Goal: Answer question/provide support: Share knowledge or assist other users

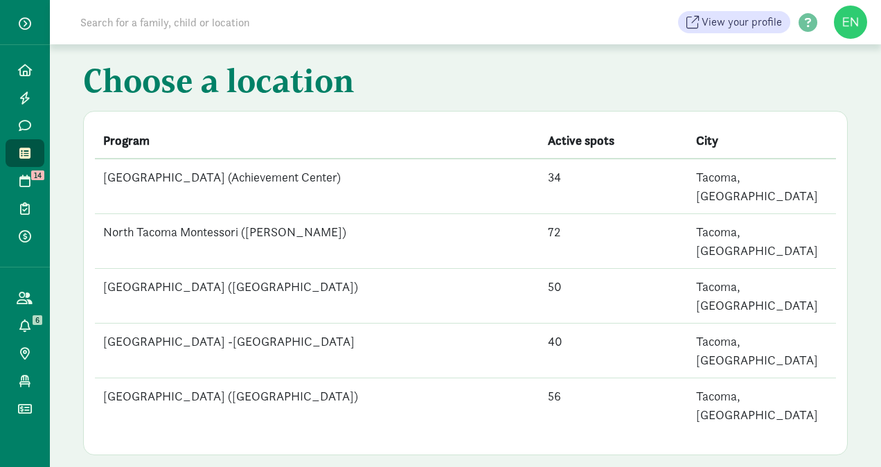
click at [240, 22] on input at bounding box center [266, 22] width 389 height 28
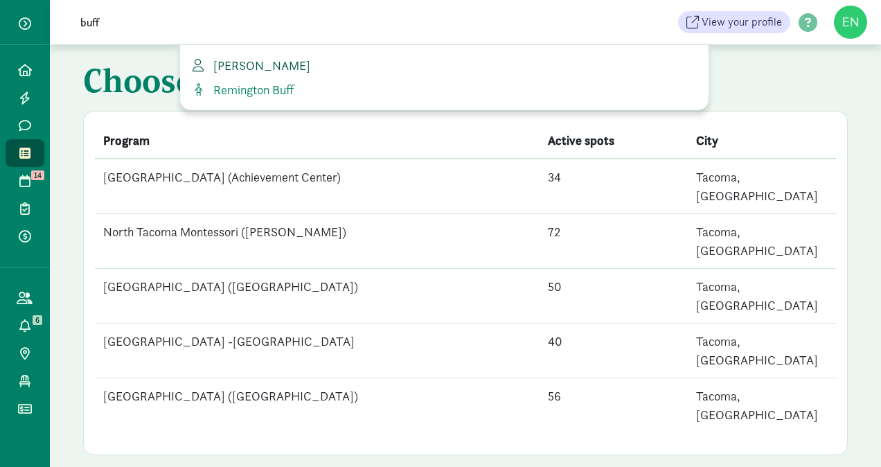
type input "buff"
click at [256, 69] on span "[PERSON_NAME]" at bounding box center [259, 65] width 103 height 16
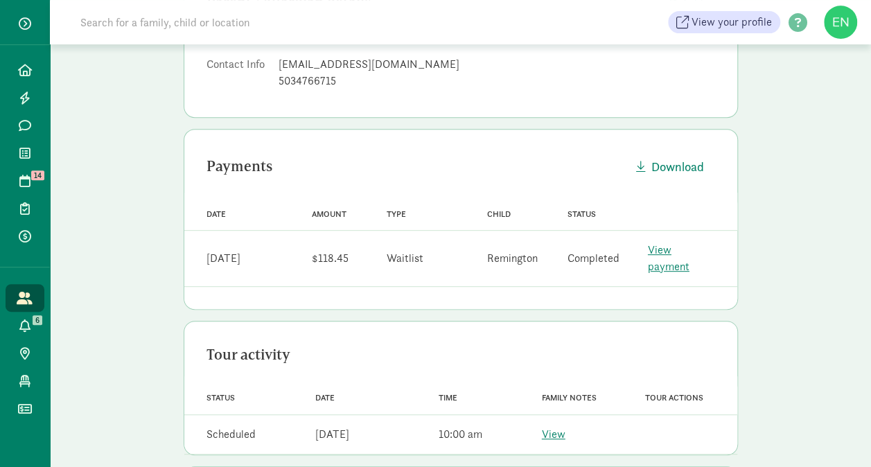
scroll to position [215, 0]
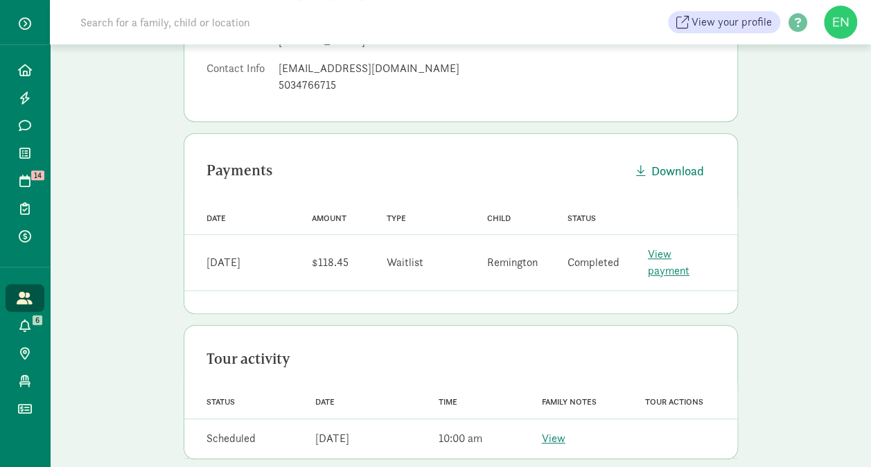
click at [689, 255] on link "View payment" at bounding box center [669, 262] width 42 height 31
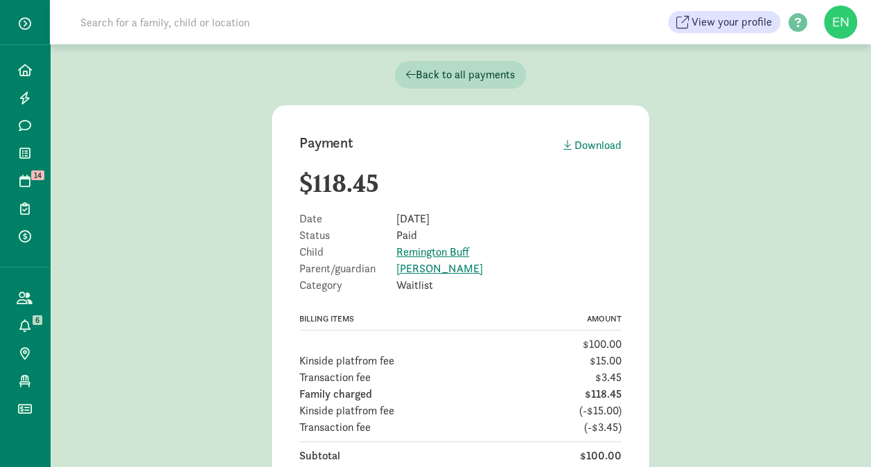
scroll to position [168, 0]
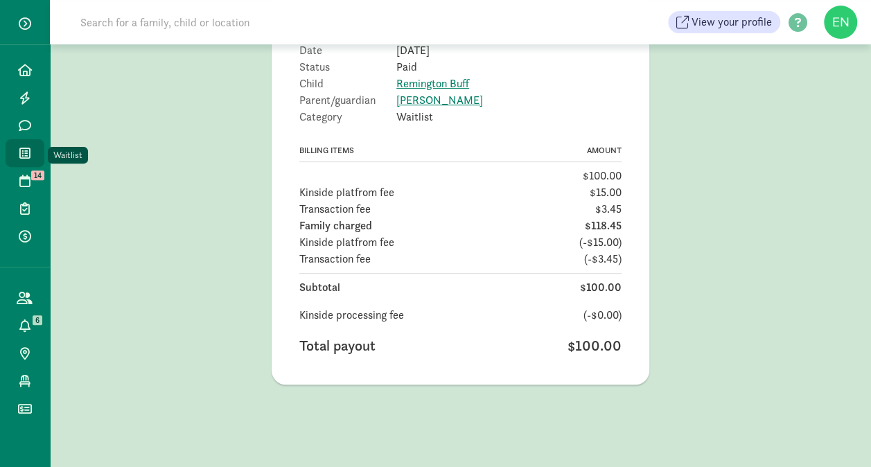
click at [35, 147] on link "Waitlist" at bounding box center [25, 153] width 39 height 28
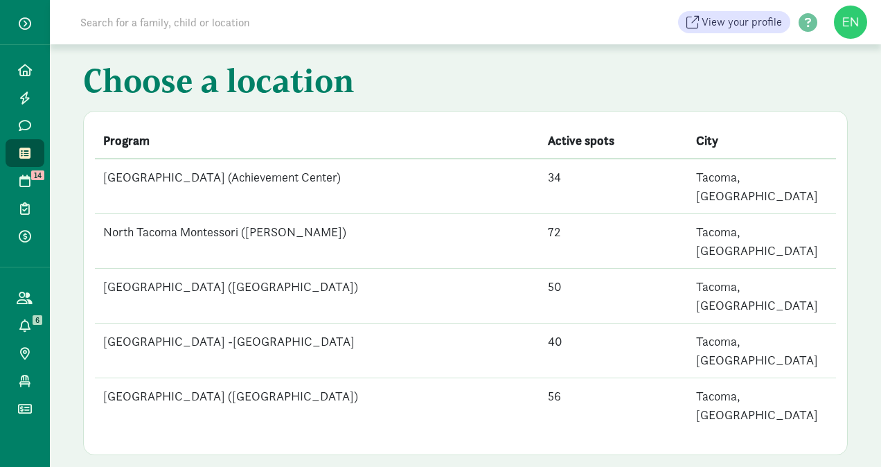
click at [381, 182] on td "[GEOGRAPHIC_DATA] (Achievement Center)" at bounding box center [317, 186] width 445 height 55
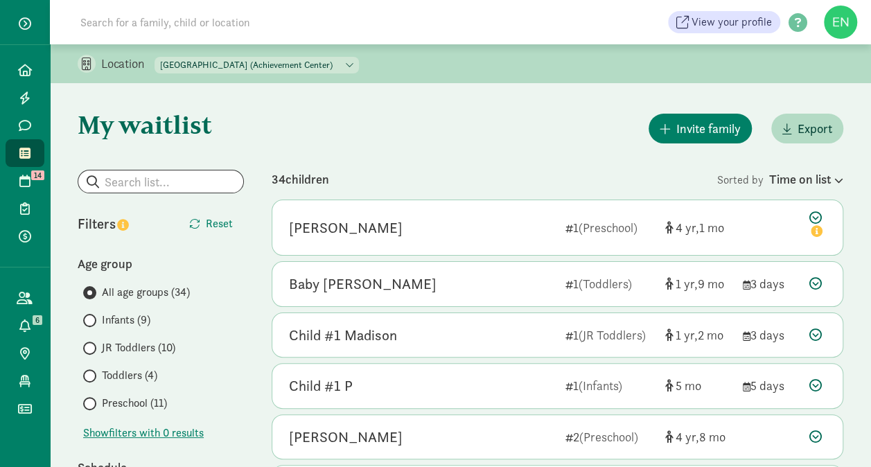
click at [115, 409] on span "Preschool (11)" at bounding box center [134, 403] width 65 height 17
click at [92, 408] on input "Preschool (11)" at bounding box center [87, 403] width 9 height 9
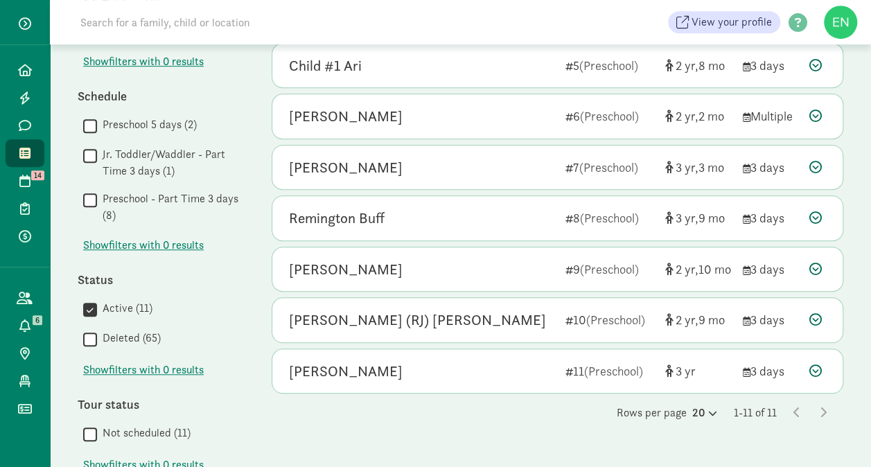
scroll to position [402, 0]
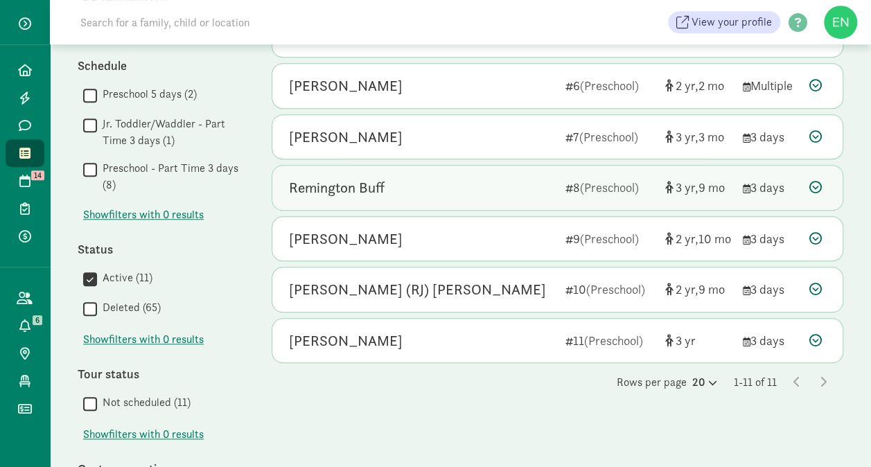
click at [553, 177] on div "Remington Buff" at bounding box center [421, 188] width 265 height 22
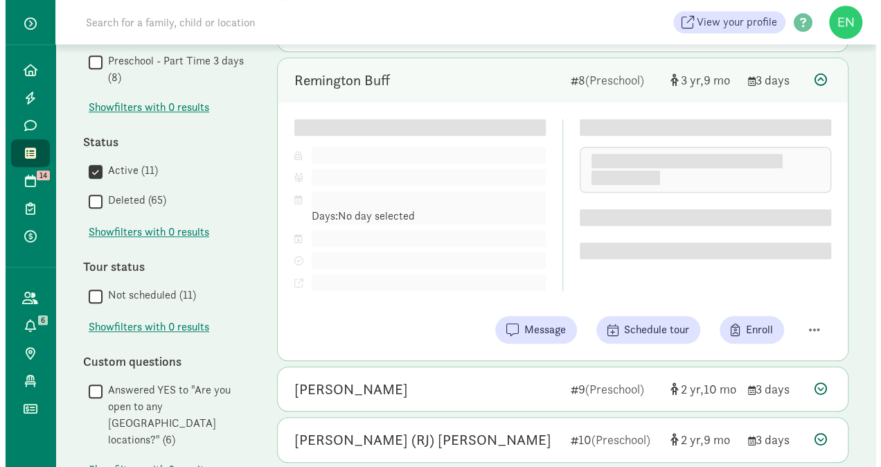
scroll to position [508, 0]
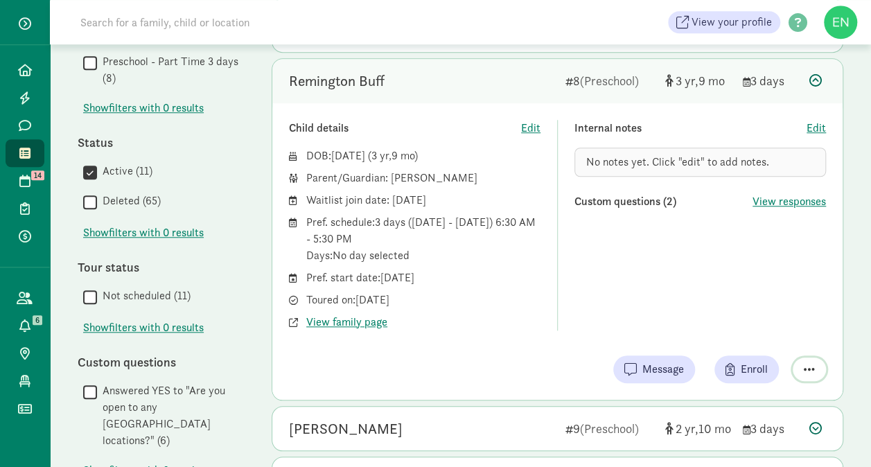
click at [808, 364] on span "button" at bounding box center [809, 369] width 11 height 12
click at [734, 329] on div "Remove from list" at bounding box center [760, 334] width 107 height 17
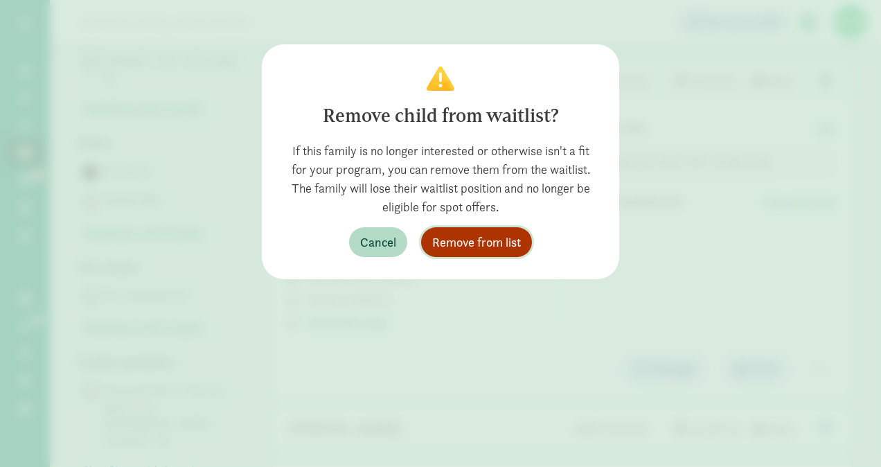
click at [499, 233] on span "Remove from list" at bounding box center [476, 242] width 89 height 19
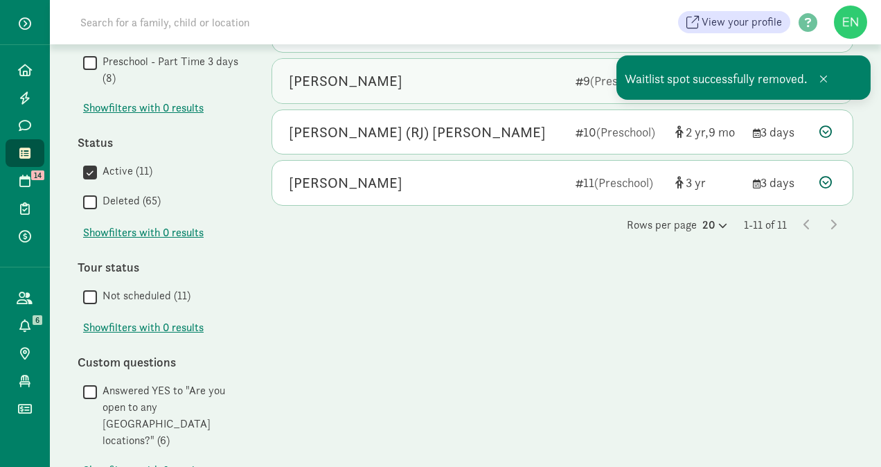
click at [471, 82] on div "Hayden Lewark" at bounding box center [427, 81] width 276 height 22
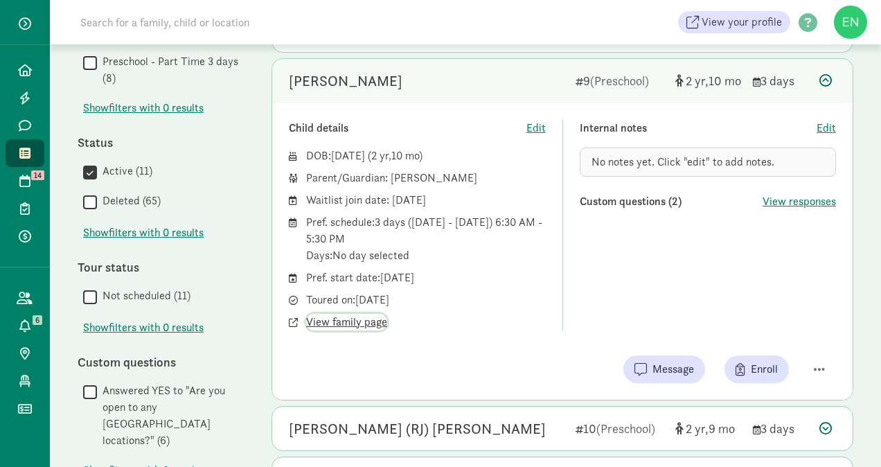
click at [349, 318] on span "View family page" at bounding box center [346, 322] width 81 height 17
click at [813, 367] on button "button" at bounding box center [819, 369] width 33 height 24
click at [788, 341] on div "Mark as unresponsive Remove from list" at bounding box center [768, 324] width 136 height 58
click at [783, 338] on div "Remove from list" at bounding box center [770, 334] width 107 height 17
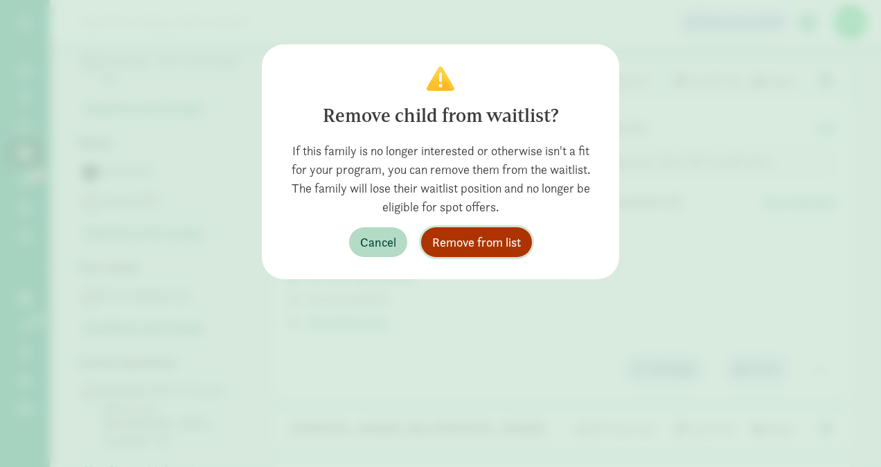
click at [463, 229] on button "Remove from list" at bounding box center [476, 242] width 111 height 30
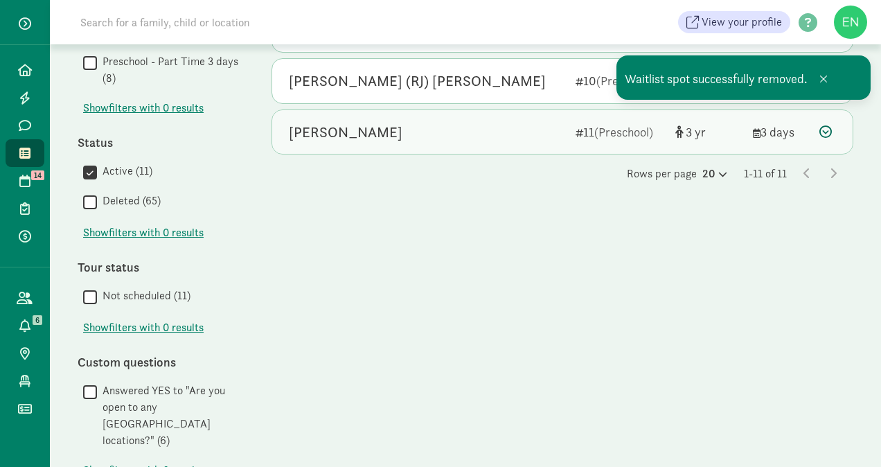
click at [485, 128] on div "Annika Timaeus" at bounding box center [427, 132] width 276 height 22
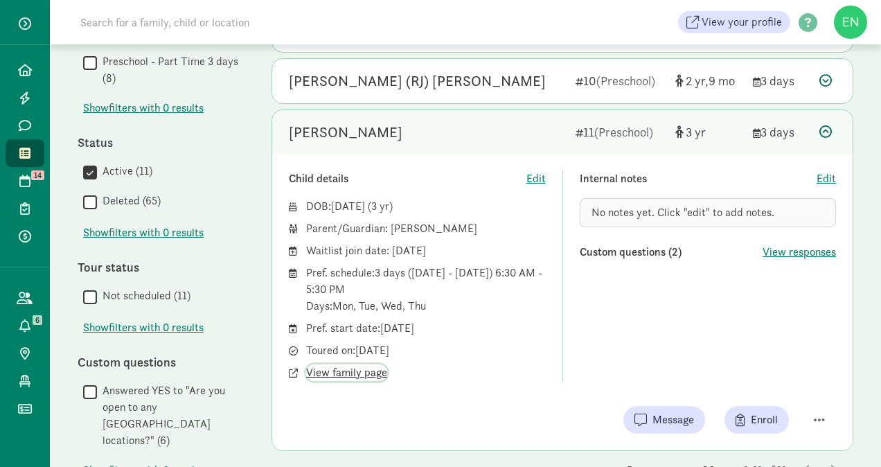
click at [361, 370] on span "View family page" at bounding box center [346, 372] width 81 height 17
click at [517, 143] on div "Annika Timaeus 11 (Preschool) 3 3 days" at bounding box center [562, 132] width 581 height 44
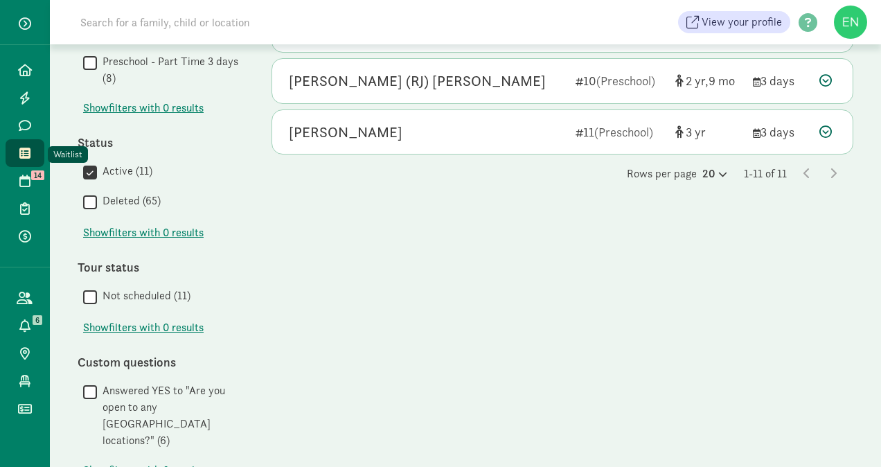
click at [33, 161] on span "Waitlist" at bounding box center [33, 153] width 1 height 17
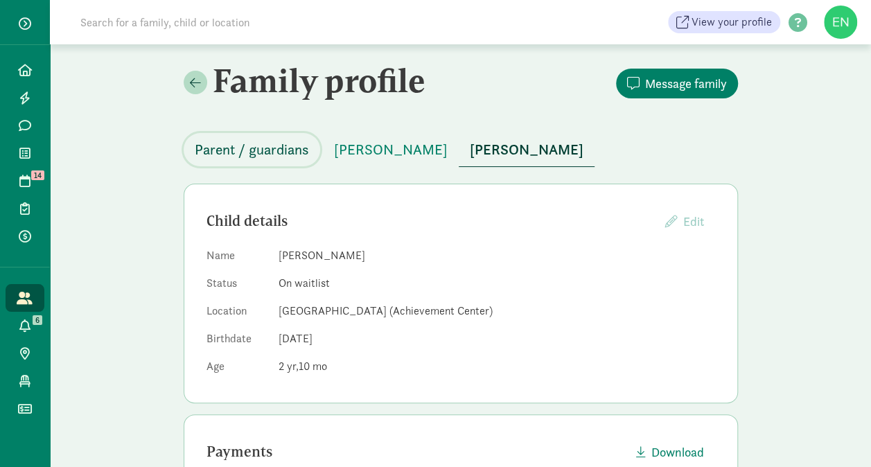
click at [287, 154] on span "Parent / guardians" at bounding box center [252, 150] width 114 height 22
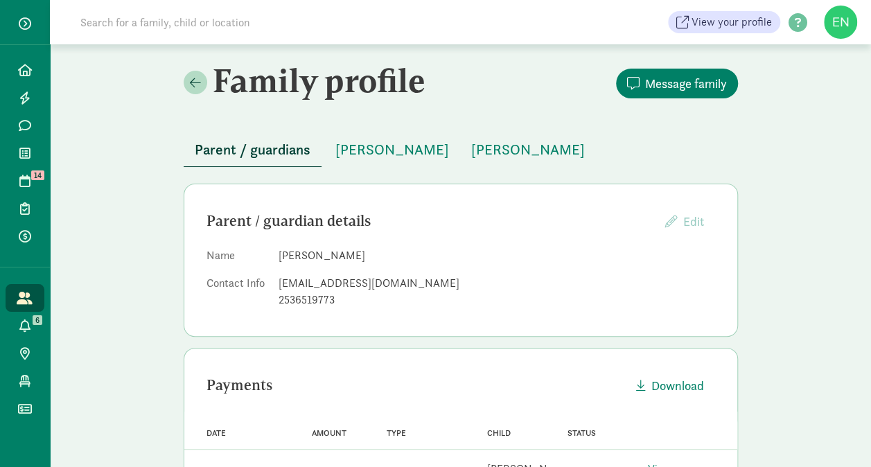
click at [326, 287] on div "[EMAIL_ADDRESS][DOMAIN_NAME]" at bounding box center [496, 283] width 436 height 17
click at [326, 287] on div "herseyanne@gmail.com" at bounding box center [496, 283] width 436 height 17
copy dd "herseyanne@gmail.com"
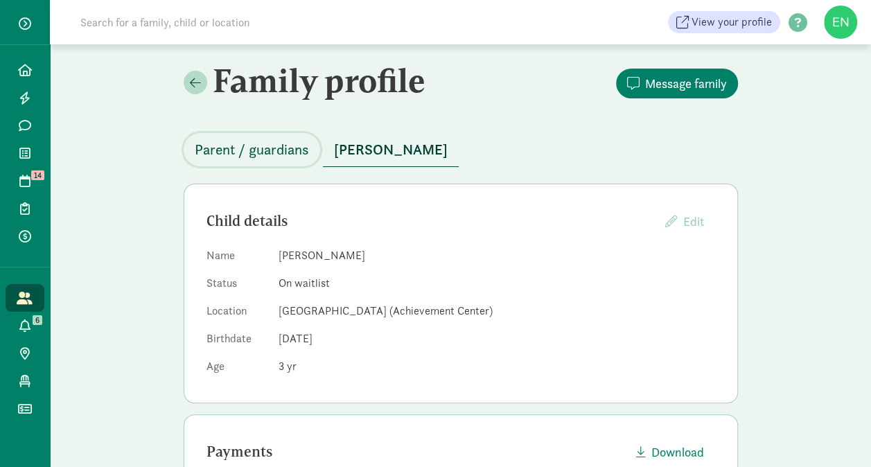
click at [251, 157] on span "Parent / guardians" at bounding box center [252, 150] width 114 height 22
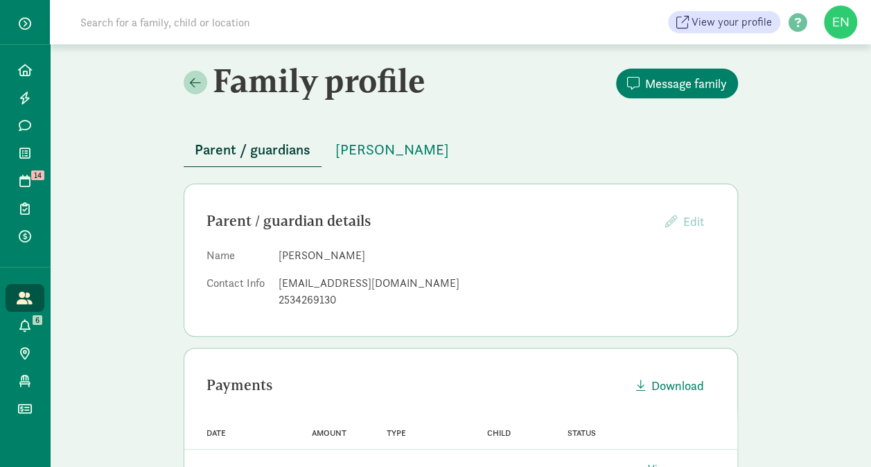
click at [334, 278] on div "[EMAIL_ADDRESS][DOMAIN_NAME]" at bounding box center [496, 283] width 436 height 17
copy dd "[EMAIL_ADDRESS][DOMAIN_NAME]"
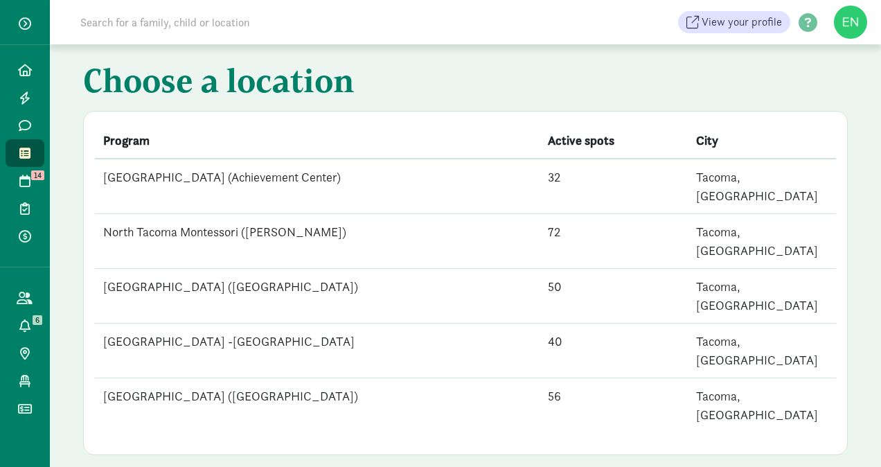
click at [324, 184] on td "[GEOGRAPHIC_DATA] (Achievement Center)" at bounding box center [317, 186] width 445 height 55
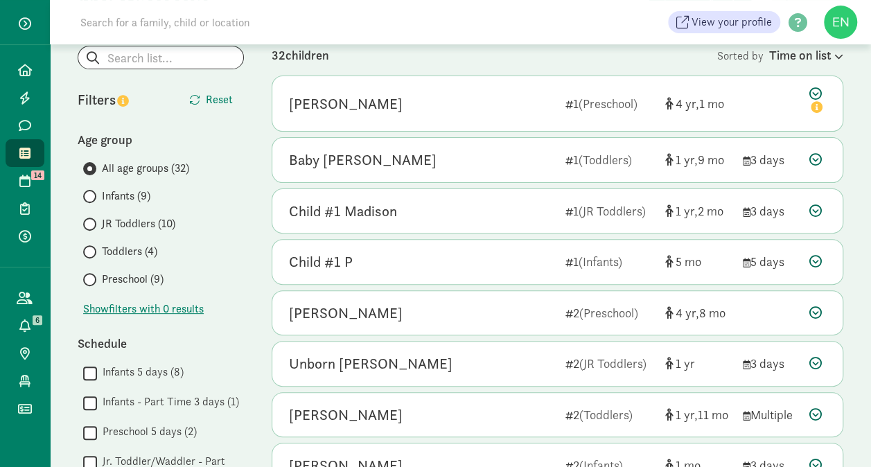
scroll to position [123, 0]
click at [150, 280] on span "Preschool (9)" at bounding box center [133, 280] width 62 height 17
click at [92, 280] on input "Preschool (9)" at bounding box center [87, 280] width 9 height 9
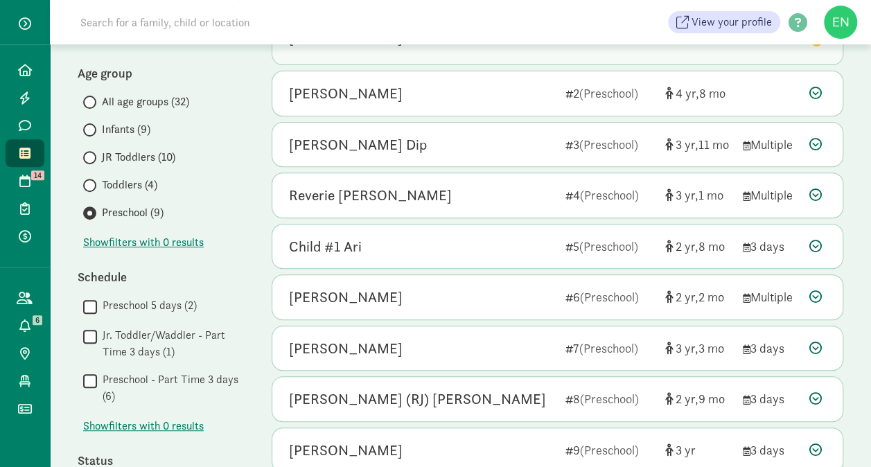
scroll to position [278, 0]
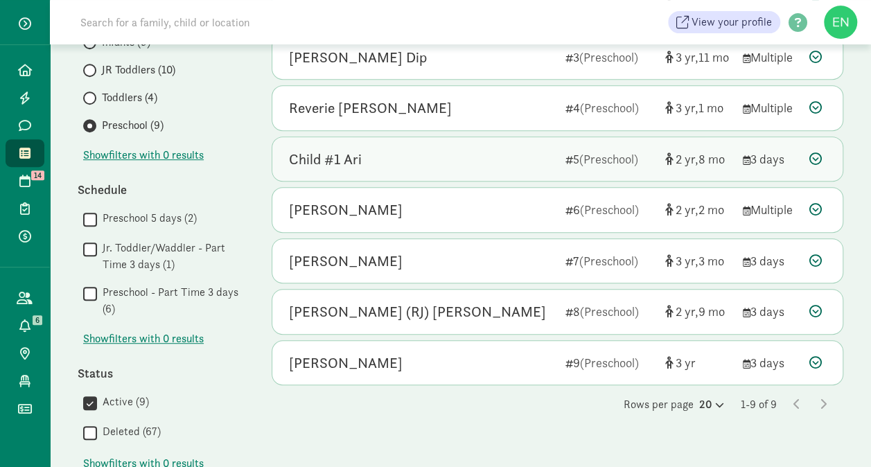
click at [515, 163] on div "Child #1 Ari" at bounding box center [421, 159] width 265 height 22
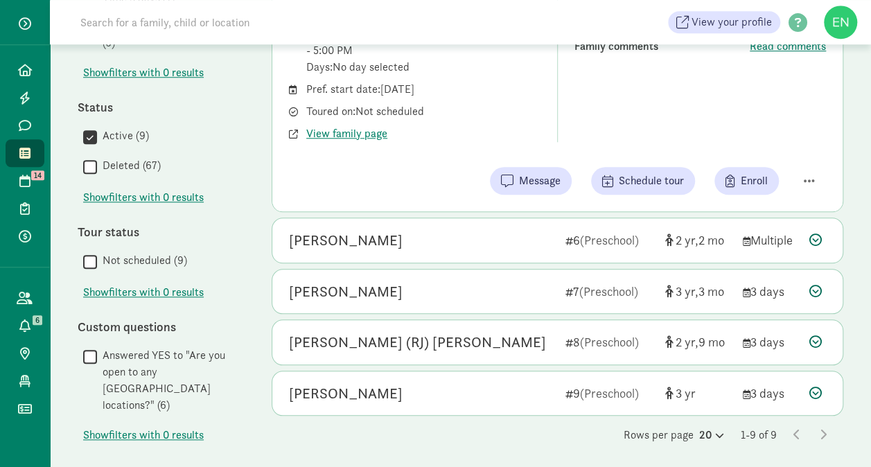
scroll to position [547, 0]
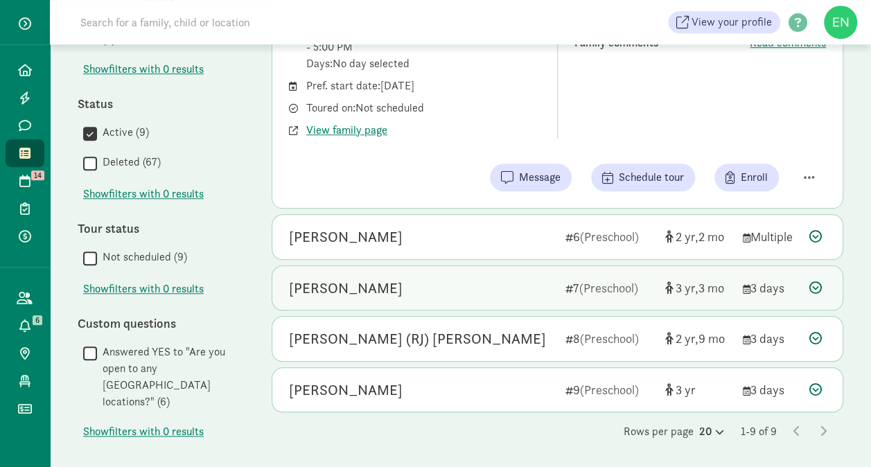
click at [531, 281] on div "Beatrice Jones" at bounding box center [421, 288] width 265 height 22
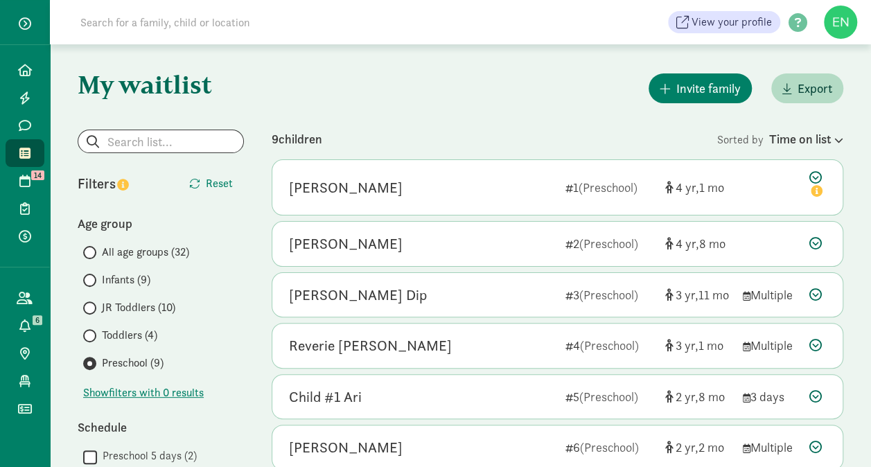
scroll to position [39, 0]
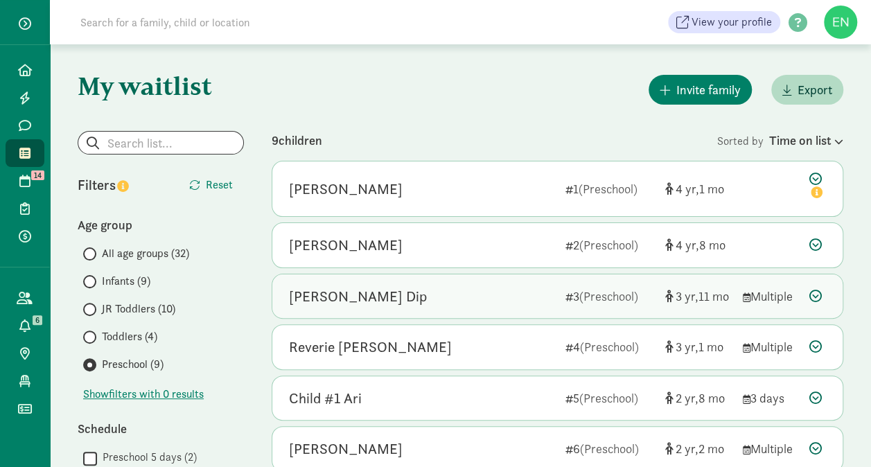
click at [525, 296] on div "Riley Dip" at bounding box center [421, 296] width 265 height 22
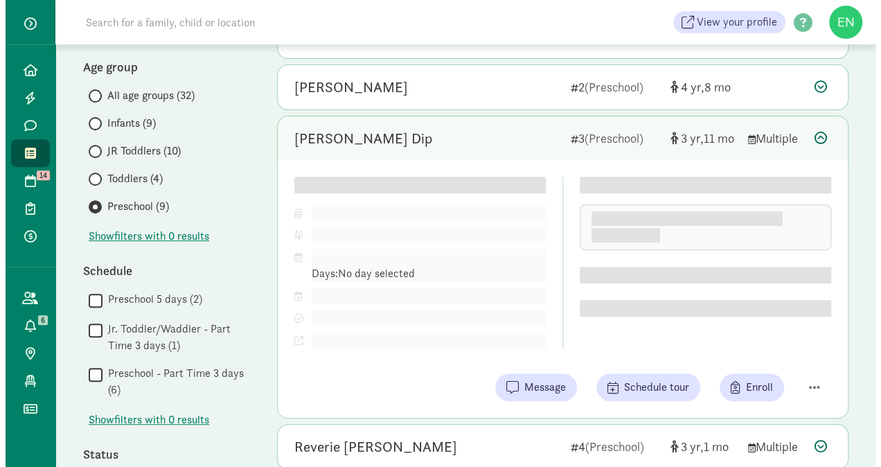
scroll to position [234, 0]
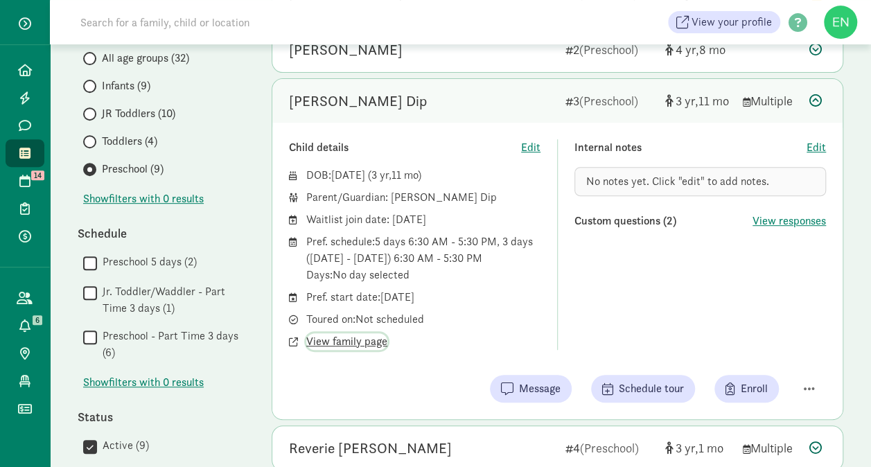
click at [336, 345] on span "View family page" at bounding box center [346, 341] width 81 height 17
click at [801, 388] on button "button" at bounding box center [808, 389] width 33 height 24
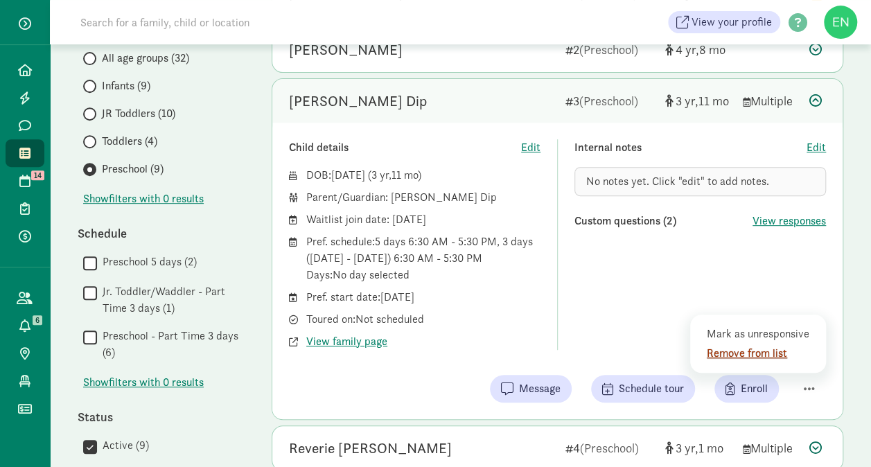
click at [733, 349] on div "Remove from list" at bounding box center [760, 353] width 107 height 17
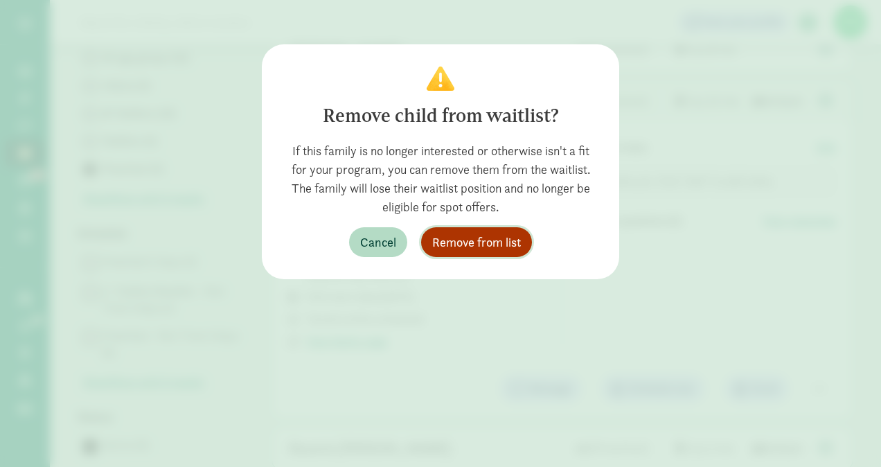
click at [483, 238] on span "Remove from list" at bounding box center [476, 242] width 89 height 19
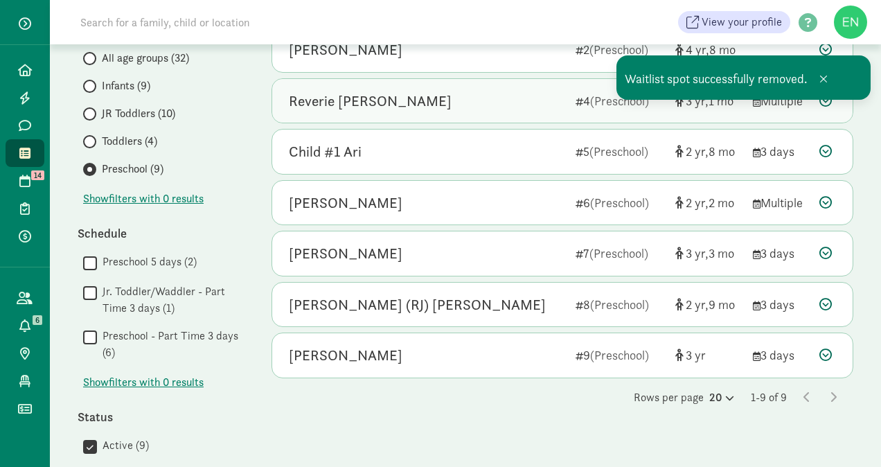
click at [491, 109] on div "Reverie [PERSON_NAME]" at bounding box center [427, 101] width 276 height 22
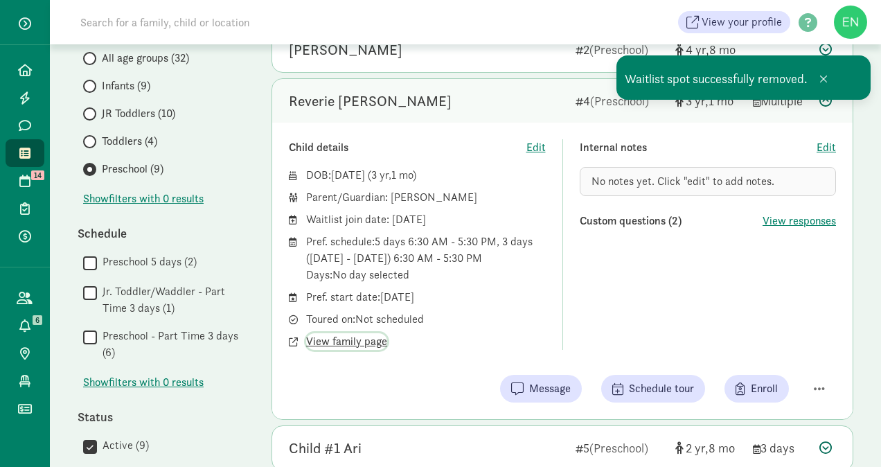
click at [357, 339] on span "View family page" at bounding box center [346, 341] width 81 height 17
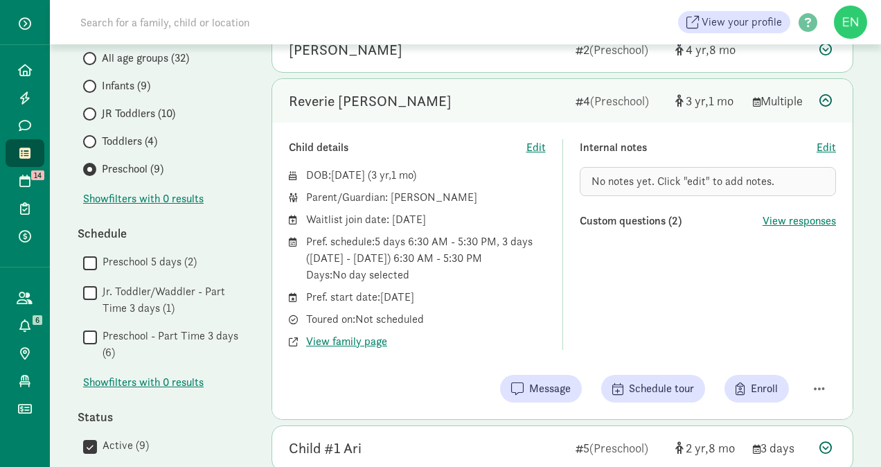
click at [443, 99] on div "Reverie [PERSON_NAME]" at bounding box center [427, 101] width 276 height 22
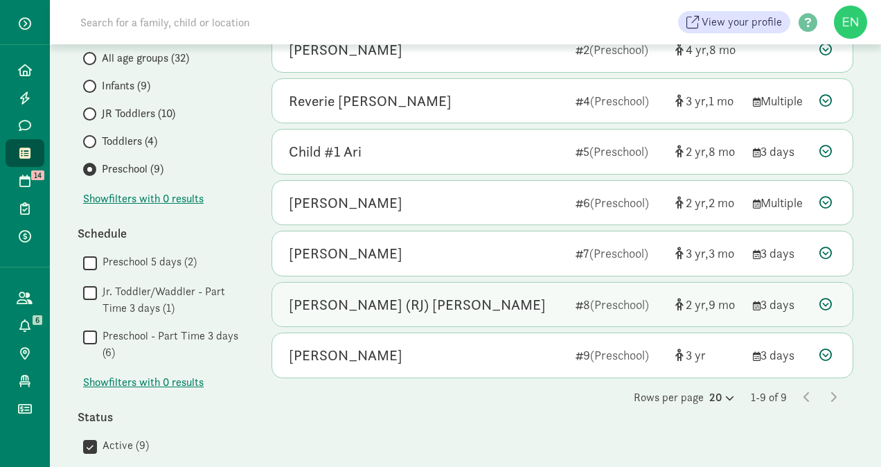
click at [454, 299] on div "[PERSON_NAME] (RJ) [PERSON_NAME]" at bounding box center [427, 305] width 276 height 22
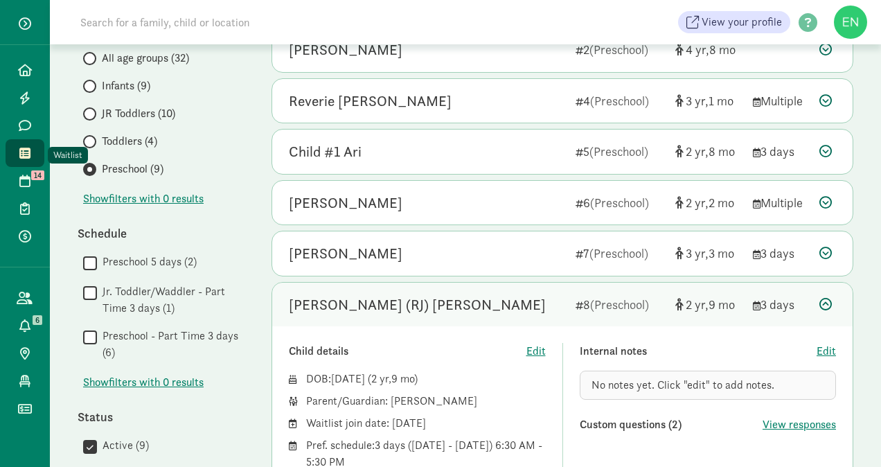
click at [30, 151] on icon at bounding box center [24, 153] width 11 height 12
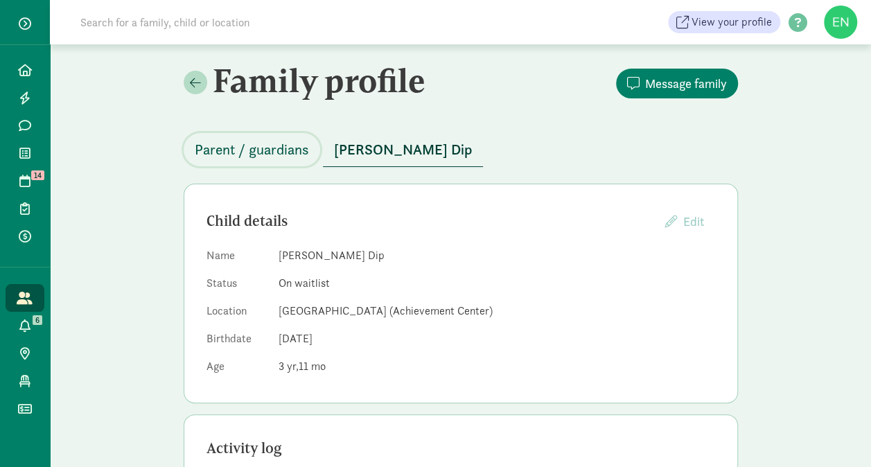
click at [247, 159] on span "Parent / guardians" at bounding box center [252, 150] width 114 height 22
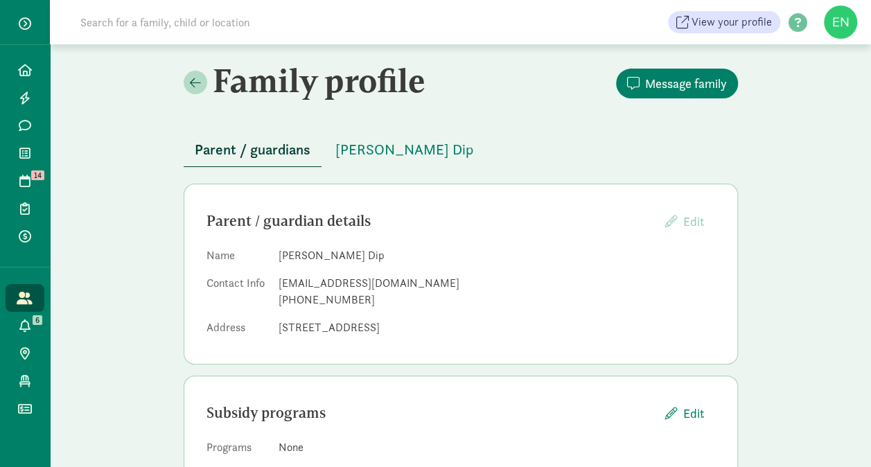
click at [339, 284] on div "kristy_trinh89@yahoo.com" at bounding box center [496, 283] width 436 height 17
copy dd "kristy_trinh89@yahoo.com"
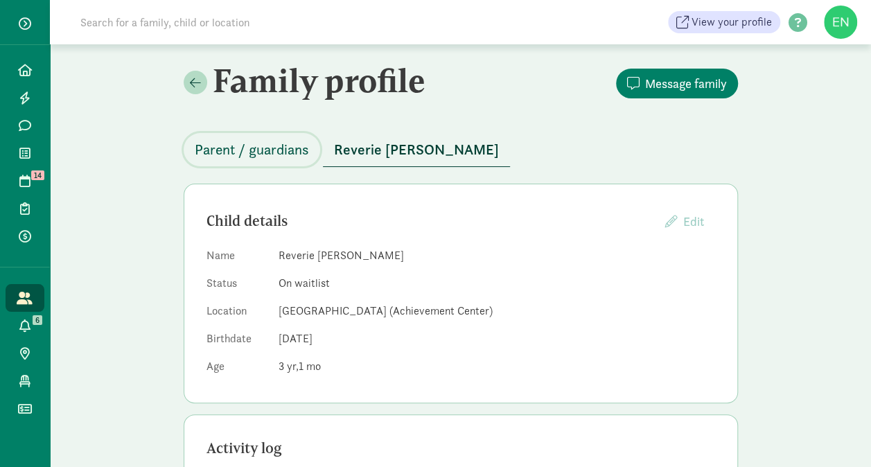
click at [295, 158] on span "Parent / guardians" at bounding box center [252, 150] width 114 height 22
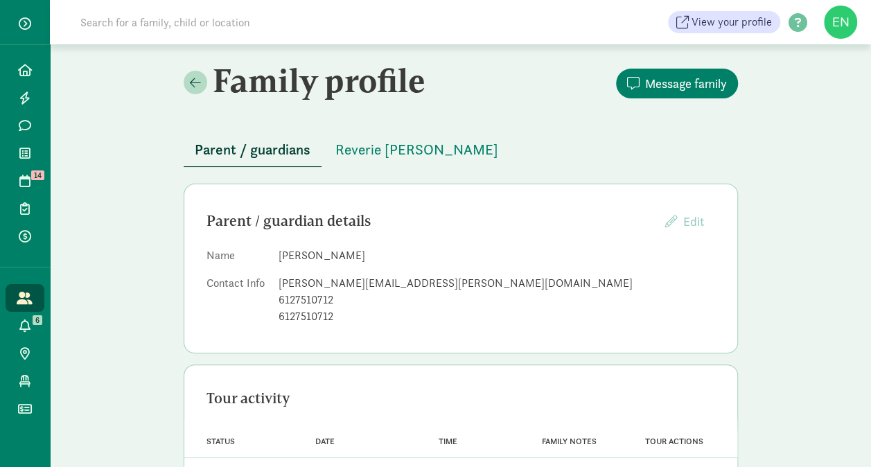
click at [310, 282] on div "[PERSON_NAME][EMAIL_ADDRESS][PERSON_NAME][DOMAIN_NAME]" at bounding box center [496, 283] width 436 height 17
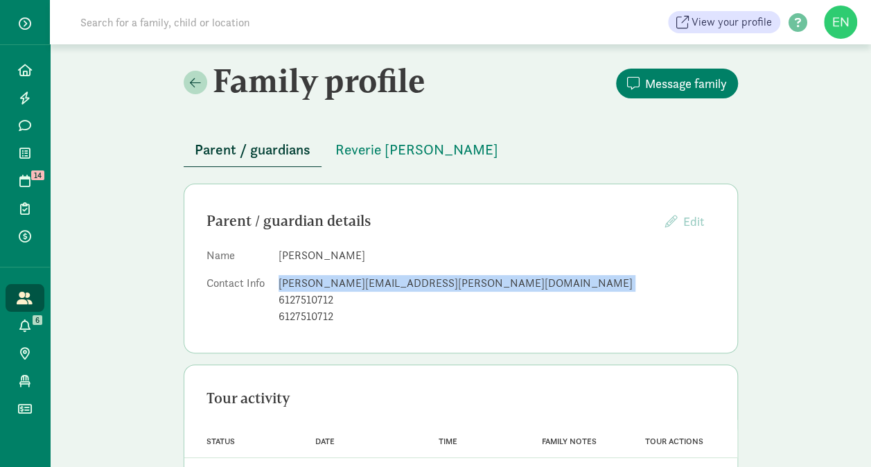
click at [310, 282] on div "[PERSON_NAME][EMAIL_ADDRESS][PERSON_NAME][DOMAIN_NAME]" at bounding box center [496, 283] width 436 height 17
copy dd "[PERSON_NAME][EMAIL_ADDRESS][PERSON_NAME][DOMAIN_NAME]"
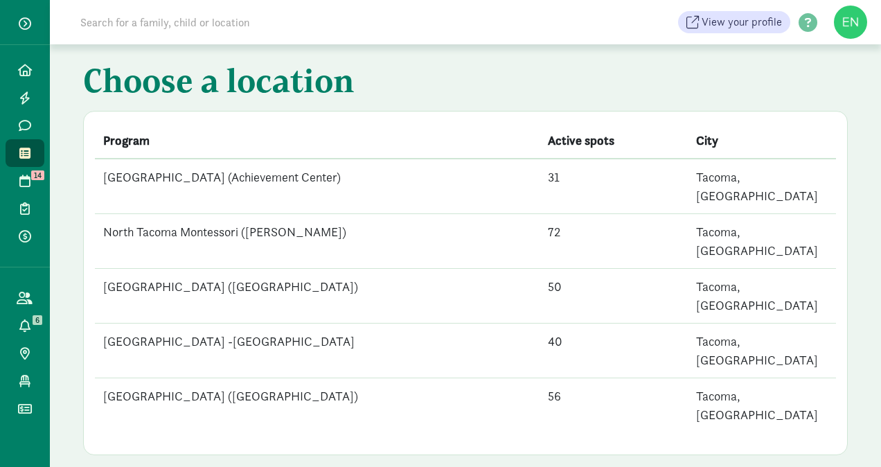
click at [323, 170] on td "[GEOGRAPHIC_DATA] (Achievement Center)" at bounding box center [317, 186] width 445 height 55
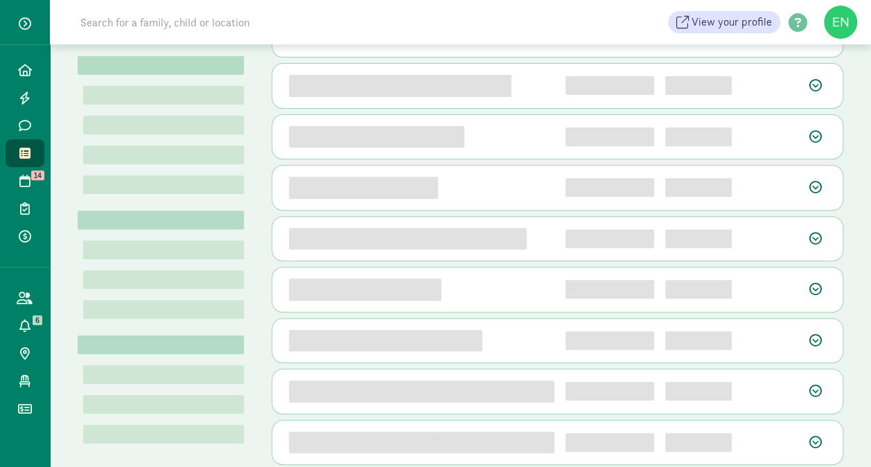
scroll to position [102, 0]
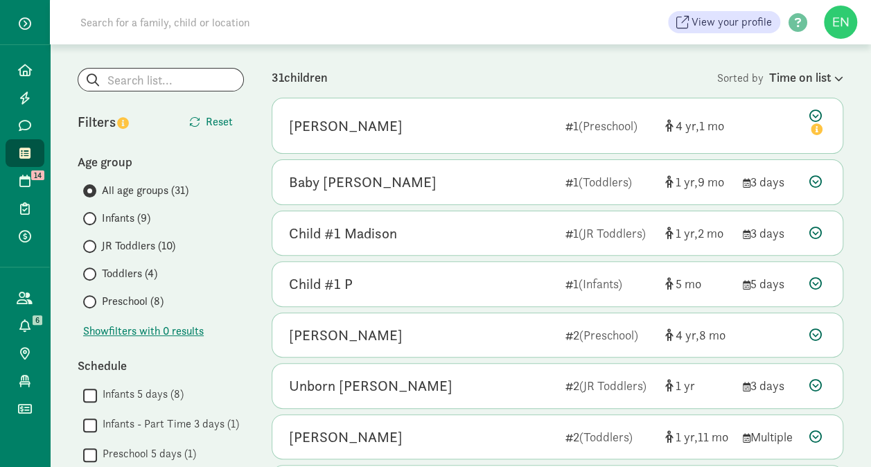
click at [146, 301] on span "Preschool (8)" at bounding box center [133, 301] width 62 height 17
click at [92, 301] on input "Preschool (8)" at bounding box center [87, 301] width 9 height 9
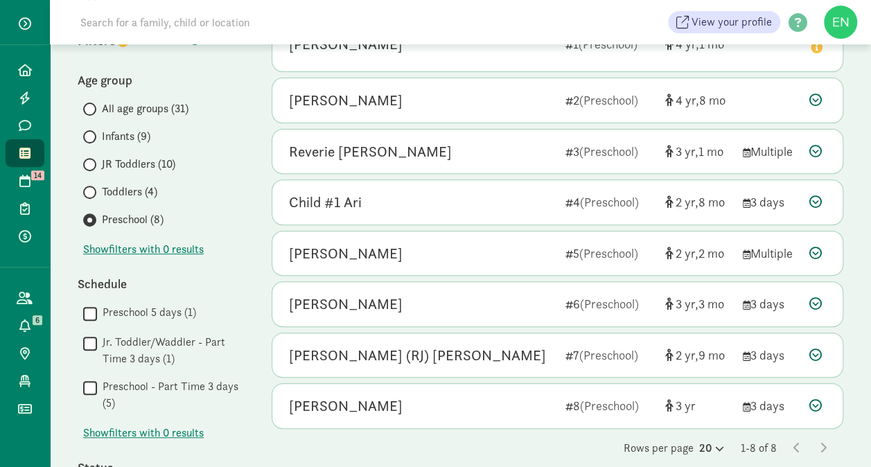
scroll to position [183, 0]
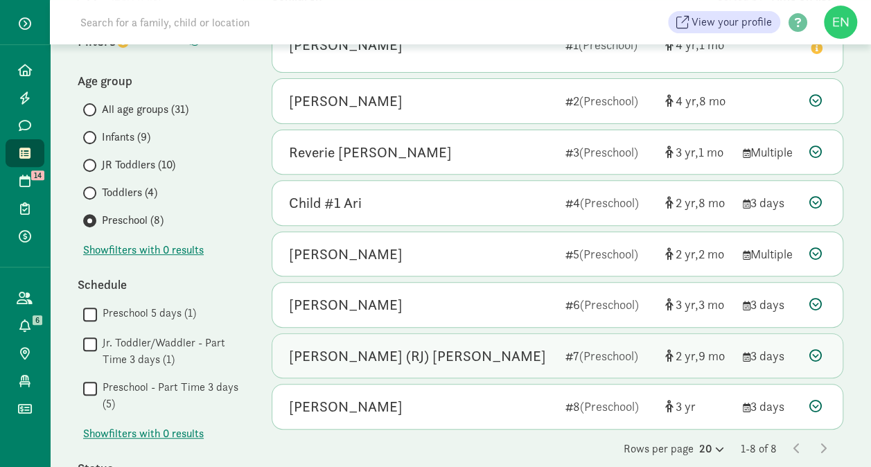
click at [449, 338] on div "Richard (RJ) Bell 7 (Preschool) 2 9 3 days" at bounding box center [557, 356] width 570 height 44
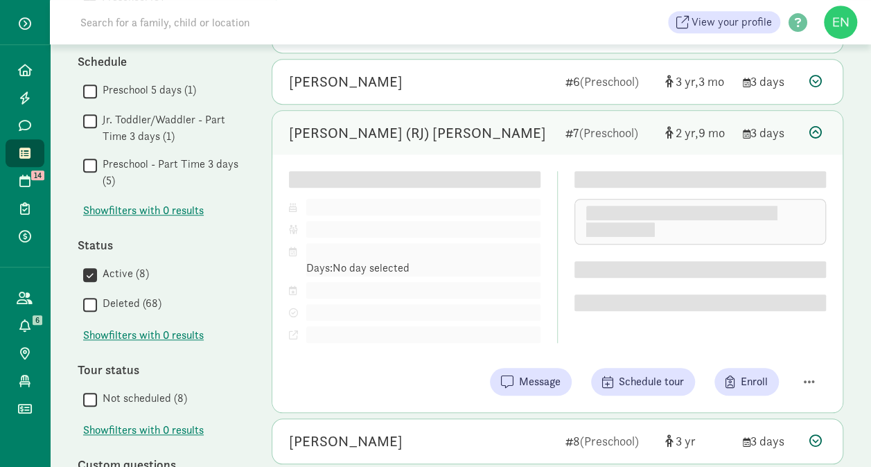
scroll to position [411, 0]
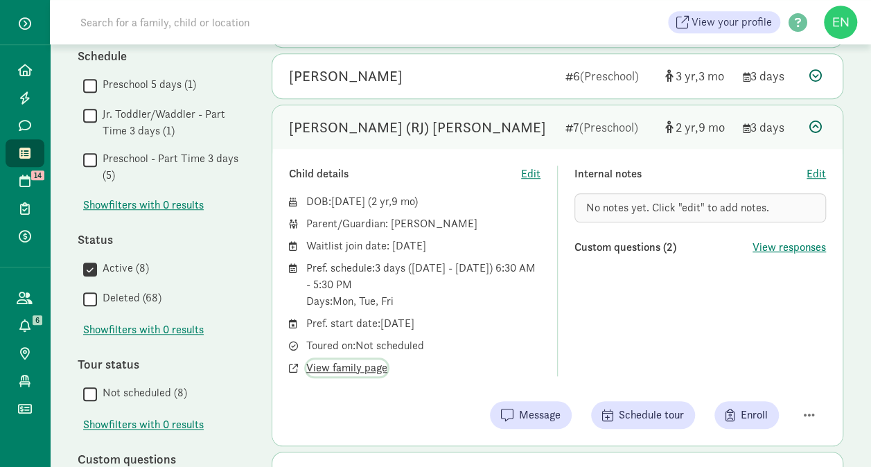
click at [371, 368] on span "View family page" at bounding box center [346, 368] width 81 height 17
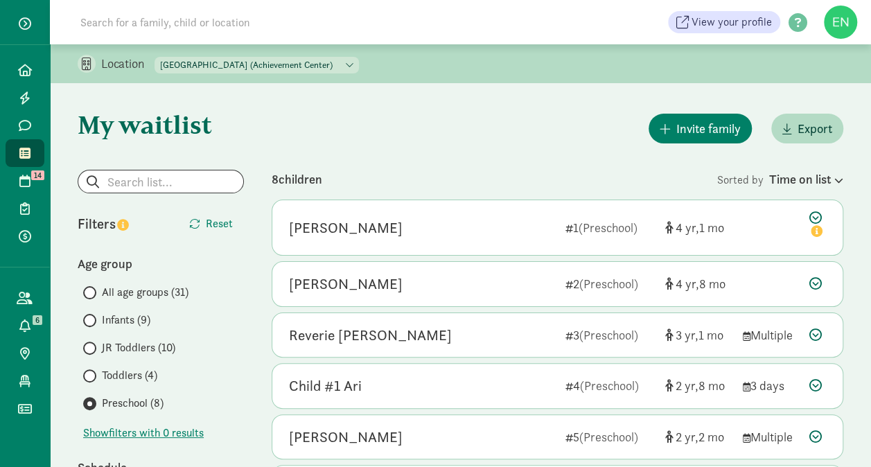
click at [276, 67] on select "North Tacoma Montessori Center (Achievement Center) North Tacoma Montessori (Pr…" at bounding box center [256, 65] width 204 height 17
click at [515, 134] on div "Invite family Export" at bounding box center [557, 128] width 571 height 35
click at [147, 370] on span "Toddlers (4)" at bounding box center [129, 375] width 55 height 17
click at [92, 371] on input "Toddlers (4)" at bounding box center [87, 375] width 9 height 9
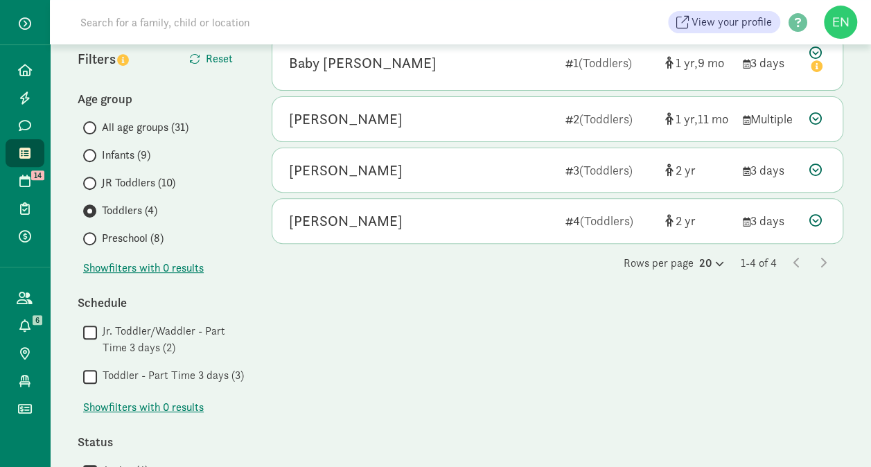
scroll to position [87, 0]
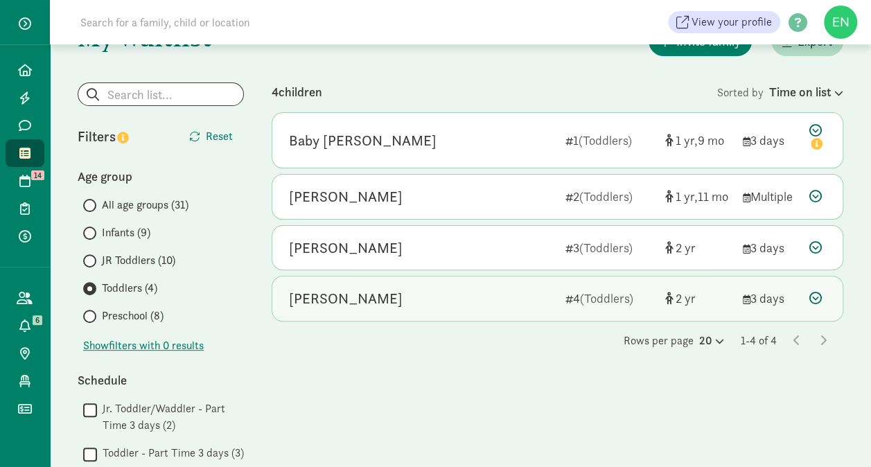
click at [488, 287] on div "[PERSON_NAME]" at bounding box center [421, 298] width 265 height 22
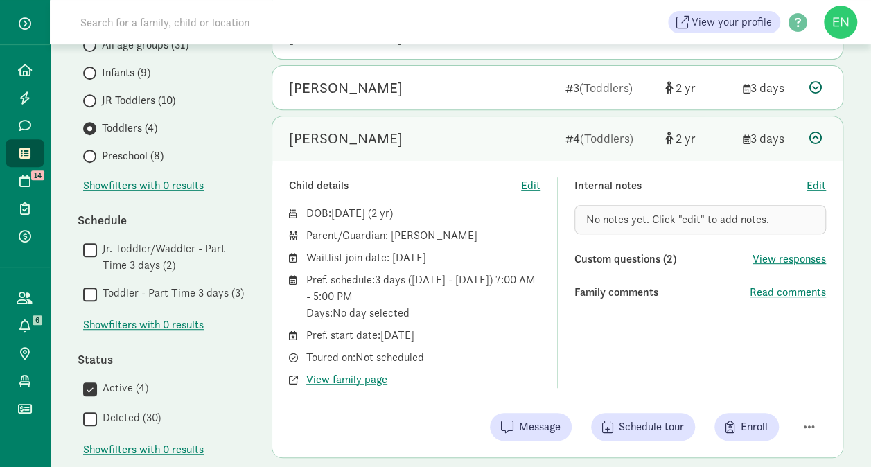
scroll to position [247, 0]
click at [770, 292] on span "Read comments" at bounding box center [788, 293] width 76 height 17
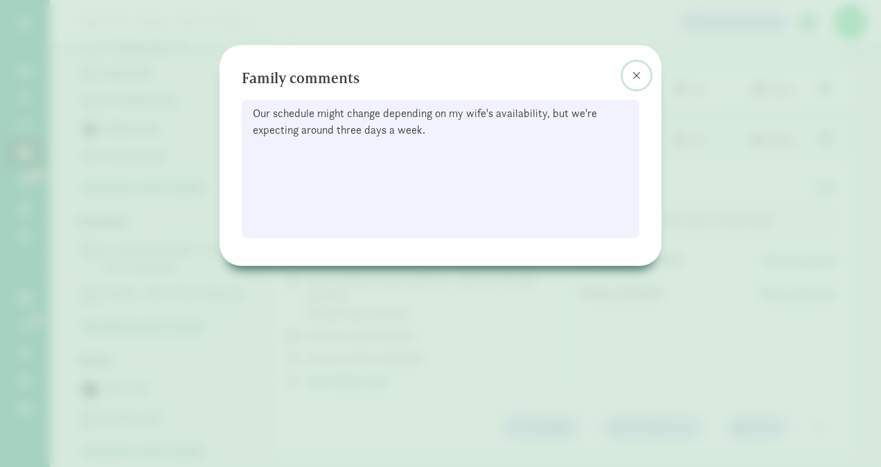
click at [638, 74] on span at bounding box center [636, 75] width 8 height 11
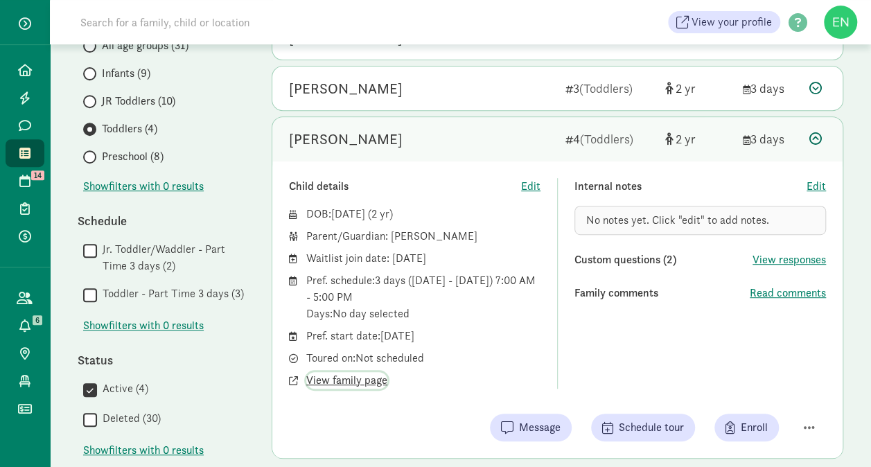
click at [360, 380] on span "View family page" at bounding box center [346, 380] width 81 height 17
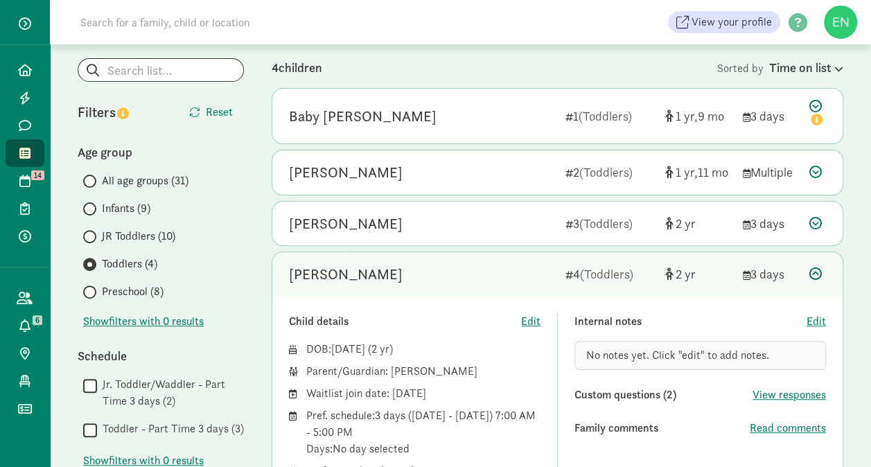
scroll to position [0, 0]
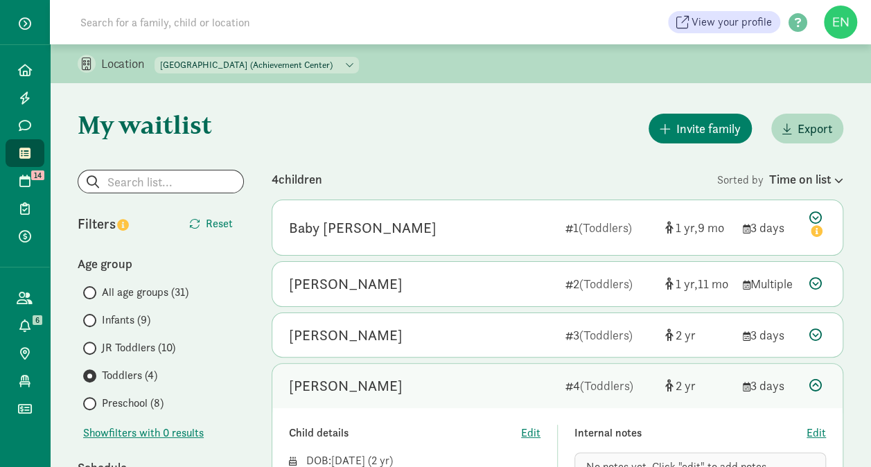
click at [265, 60] on select "North Tacoma Montessori Center (Achievement Center) North Tacoma Montessori (Pr…" at bounding box center [256, 65] width 204 height 17
select select "87483"
click at [155, 57] on select "North Tacoma Montessori Center (Achievement Center) North Tacoma Montessori (Pr…" at bounding box center [256, 65] width 204 height 17
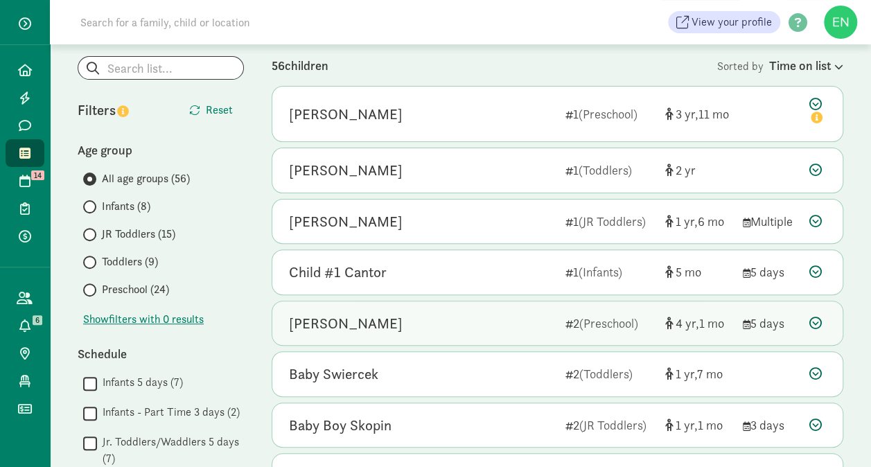
scroll to position [113, 0]
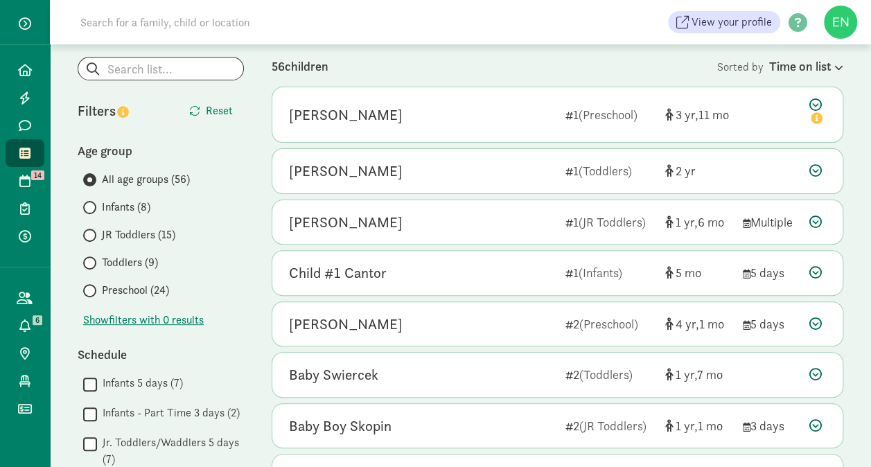
click at [150, 293] on span "Preschool (24)" at bounding box center [135, 290] width 67 height 17
click at [92, 293] on input "Preschool (24)" at bounding box center [87, 290] width 9 height 9
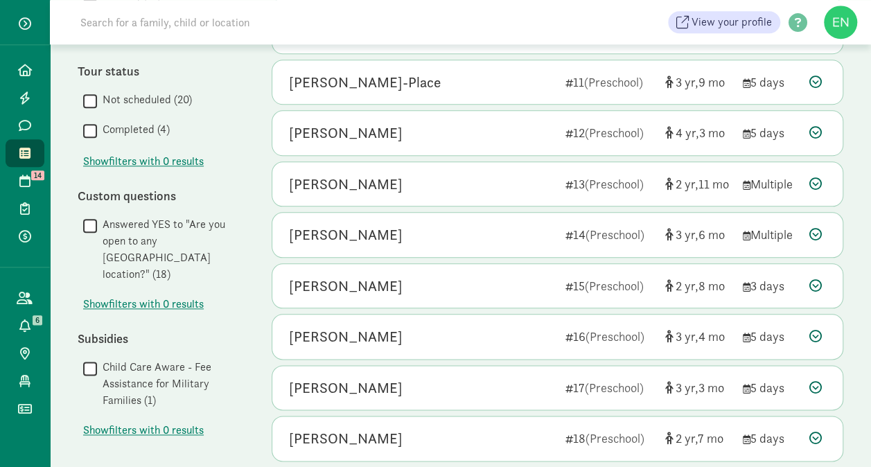
scroll to position [802, 0]
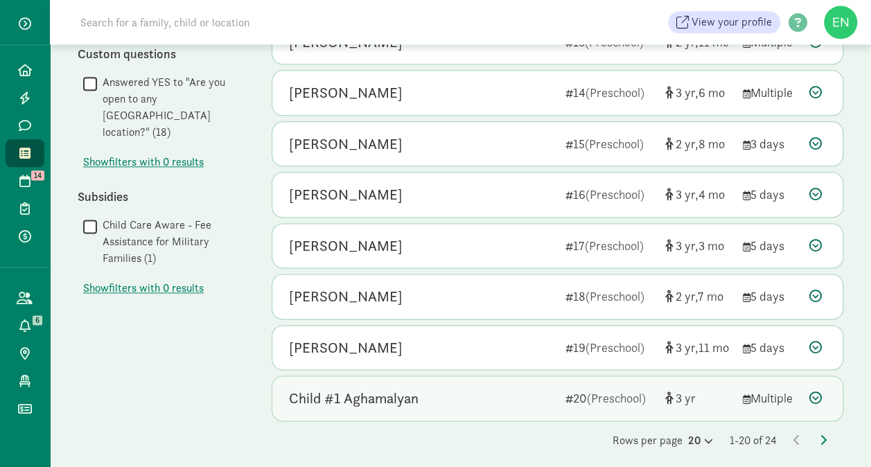
click at [440, 392] on div "Child #1 Aghamalyan" at bounding box center [421, 398] width 265 height 22
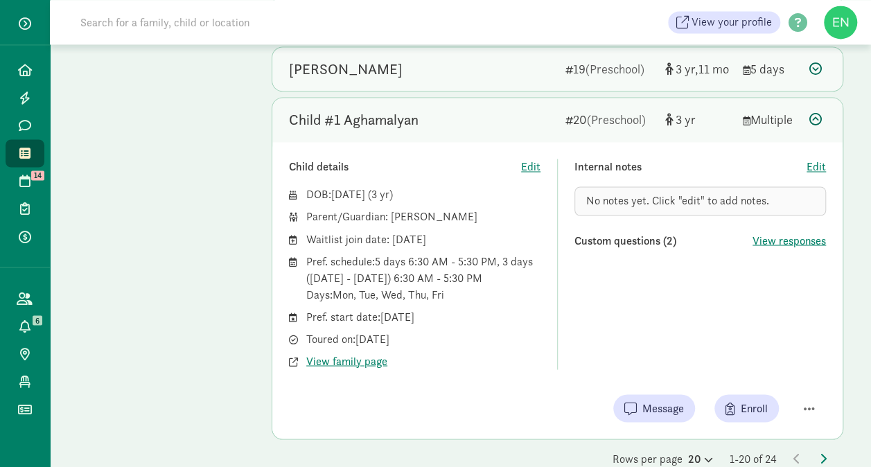
scroll to position [1078, 0]
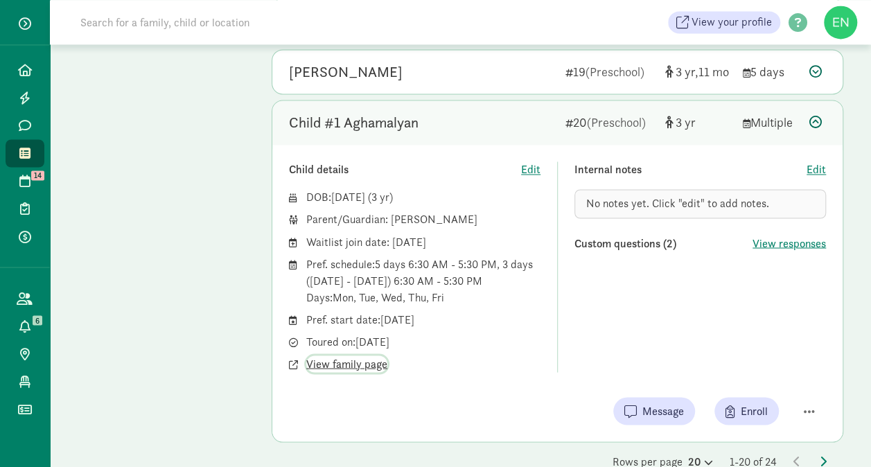
click at [355, 357] on span "View family page" at bounding box center [346, 363] width 81 height 17
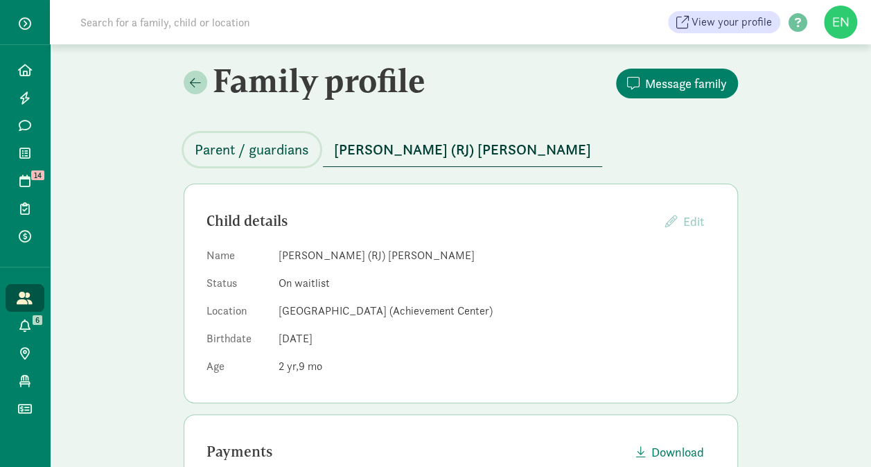
click at [267, 154] on span "Parent / guardians" at bounding box center [252, 150] width 114 height 22
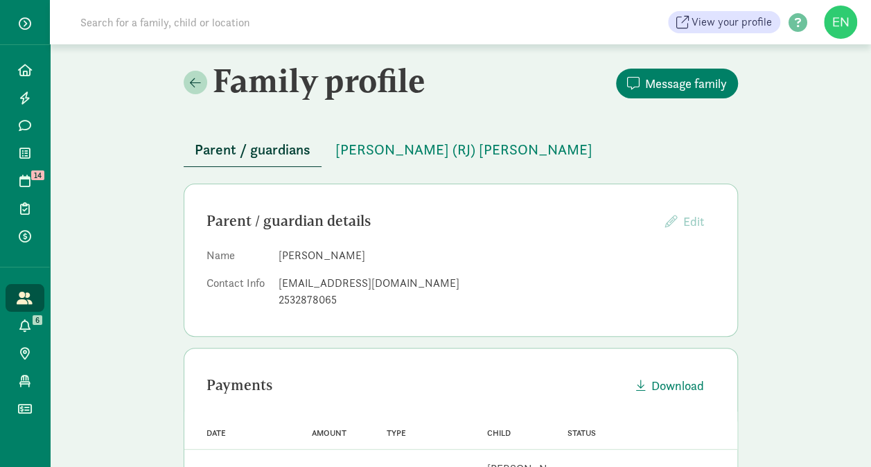
click at [312, 290] on div "aacobb40@gmail.com" at bounding box center [496, 283] width 436 height 17
click at [313, 285] on div "aacobb40@gmail.com" at bounding box center [496, 283] width 436 height 17
copy dd "aacobb40@gmail.com"
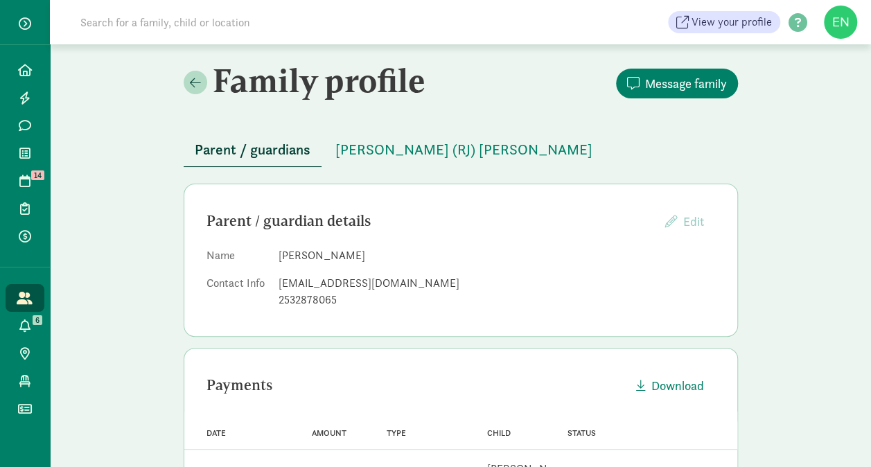
click at [347, 232] on div "Parent / guardian details Edit Providers cannot edit parents who have created a…" at bounding box center [460, 221] width 508 height 30
drag, startPoint x: 278, startPoint y: 285, endPoint x: 380, endPoint y: 290, distance: 101.3
click at [380, 290] on div "aacobb40@gmail.com" at bounding box center [496, 283] width 436 height 17
copy div "aacobb40@gmail.com"
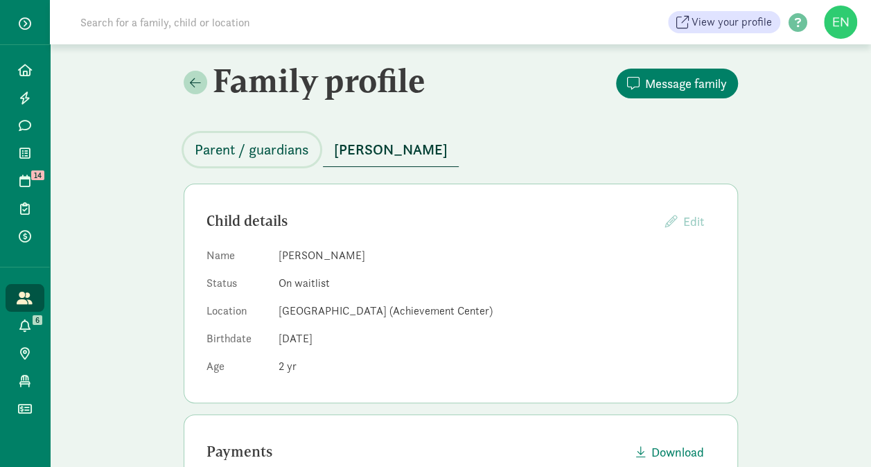
click at [285, 147] on span "Parent / guardians" at bounding box center [252, 150] width 114 height 22
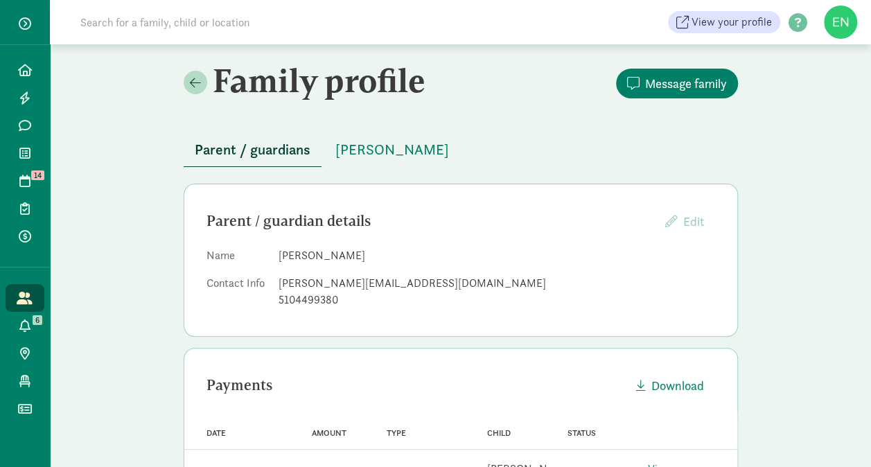
click at [359, 281] on div "[PERSON_NAME][EMAIL_ADDRESS][DOMAIN_NAME]" at bounding box center [496, 283] width 436 height 17
copy dd "[PERSON_NAME][EMAIL_ADDRESS][DOMAIN_NAME]"
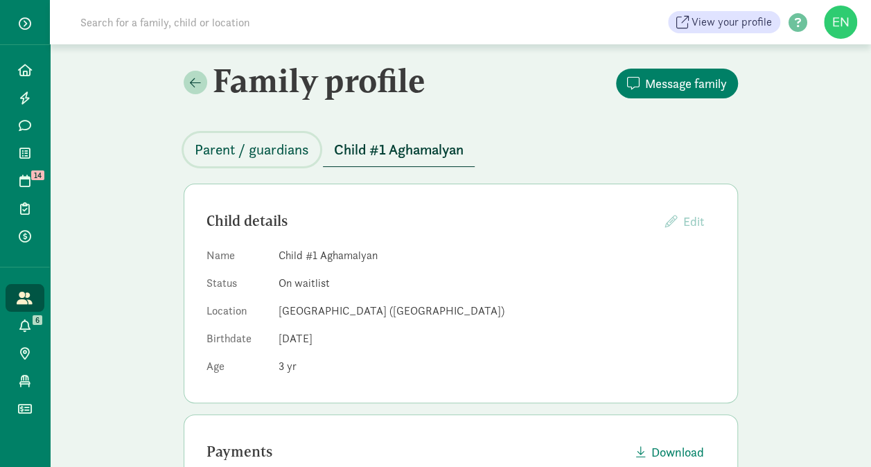
click at [280, 153] on span "Parent / guardians" at bounding box center [252, 150] width 114 height 22
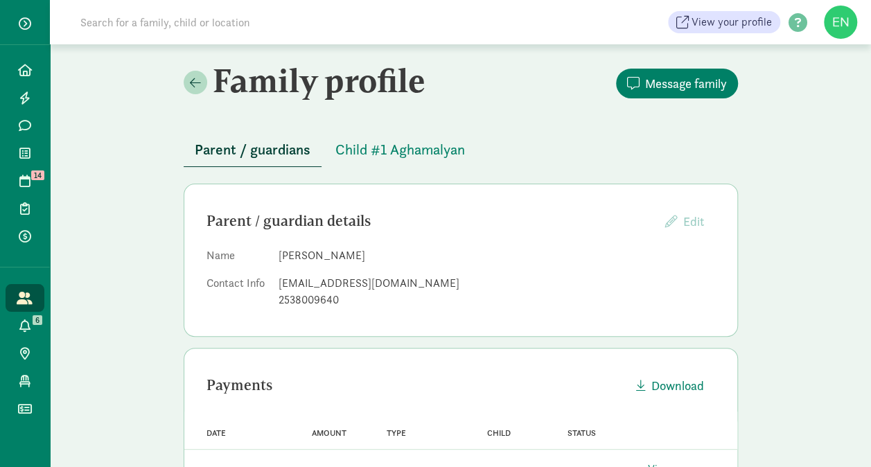
click at [355, 283] on div "[EMAIL_ADDRESS][DOMAIN_NAME]" at bounding box center [496, 283] width 436 height 17
copy dd "[EMAIL_ADDRESS][DOMAIN_NAME]"
